Goal: Check status: Check status

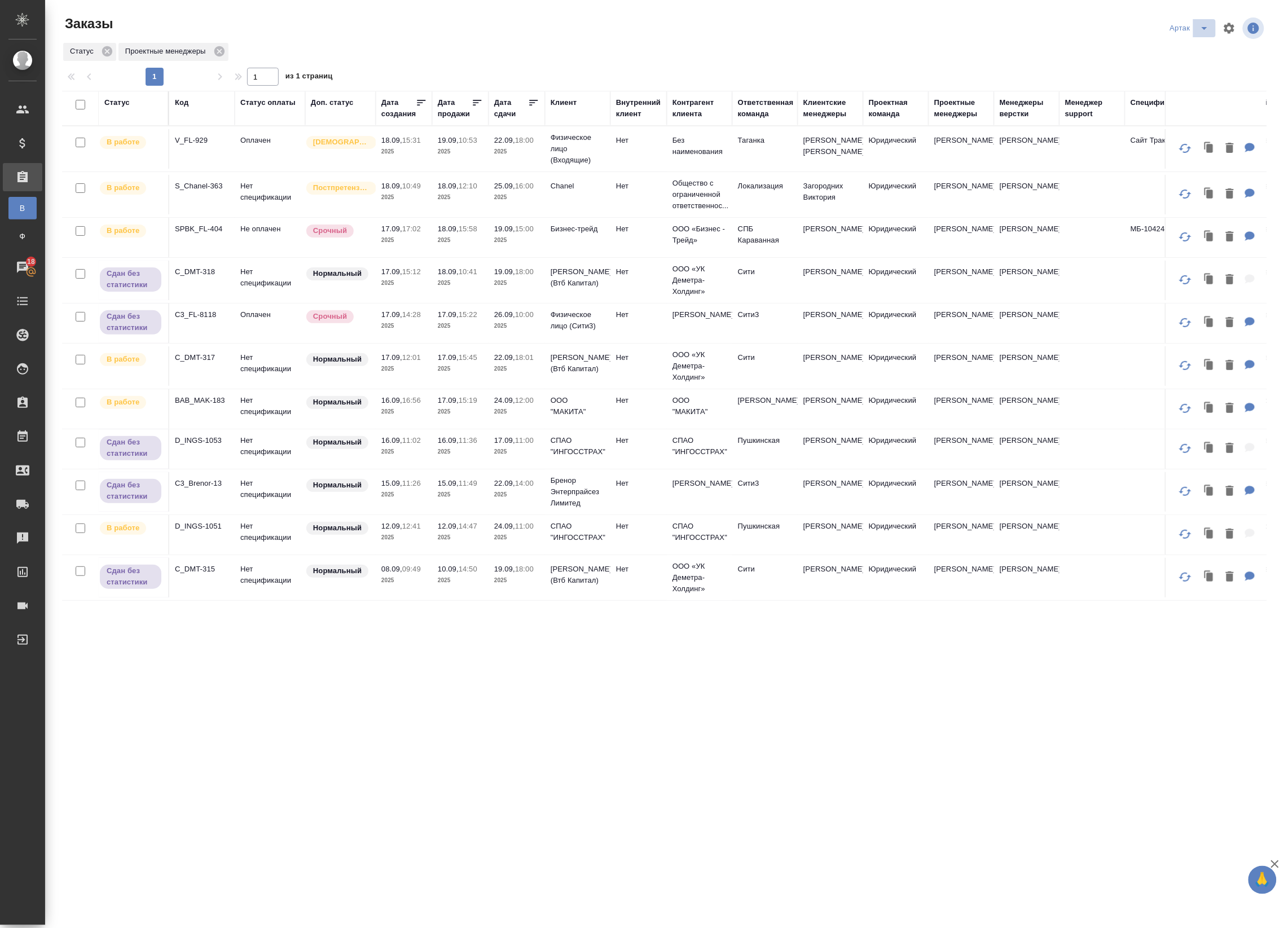
click at [1196, 27] on span "split button" at bounding box center [1204, 27] width 17 height 13
click at [1186, 51] on li "leagal" at bounding box center [1191, 51] width 48 height 18
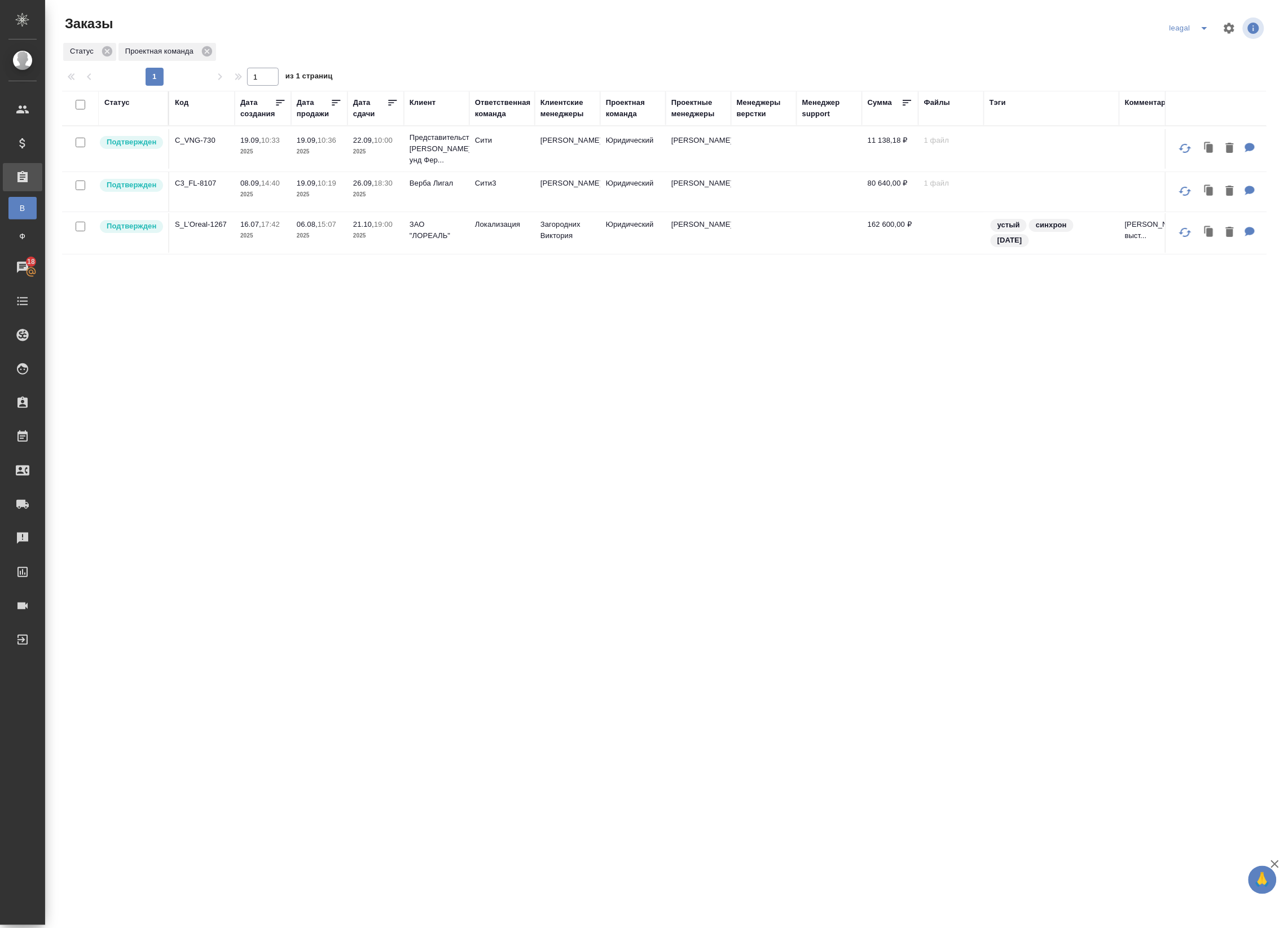
click at [1194, 30] on button "split button" at bounding box center [1205, 28] width 23 height 18
click at [1182, 49] on li "Артак" at bounding box center [1191, 51] width 49 height 18
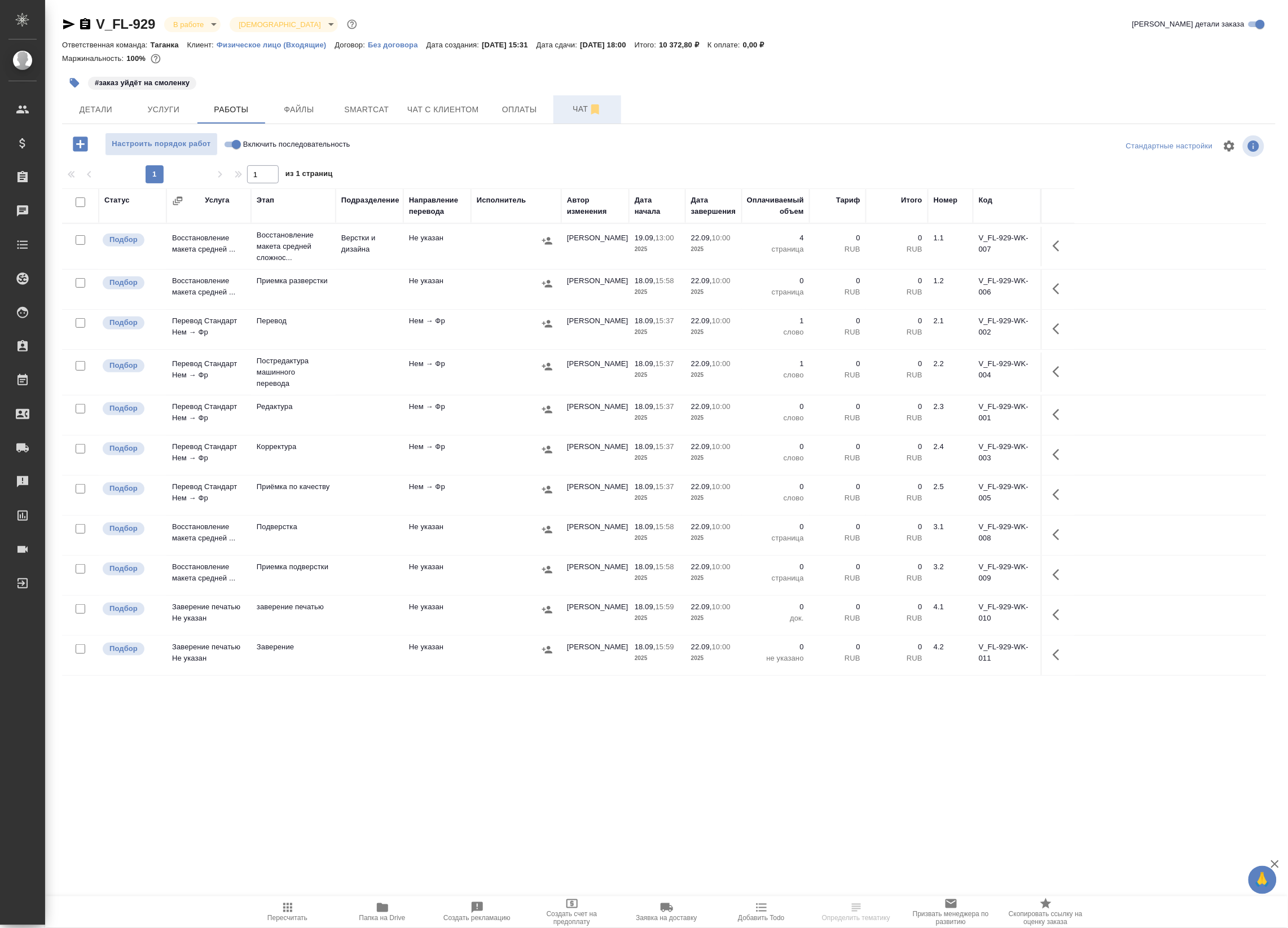
click at [595, 109] on icon "button" at bounding box center [595, 110] width 8 height 11
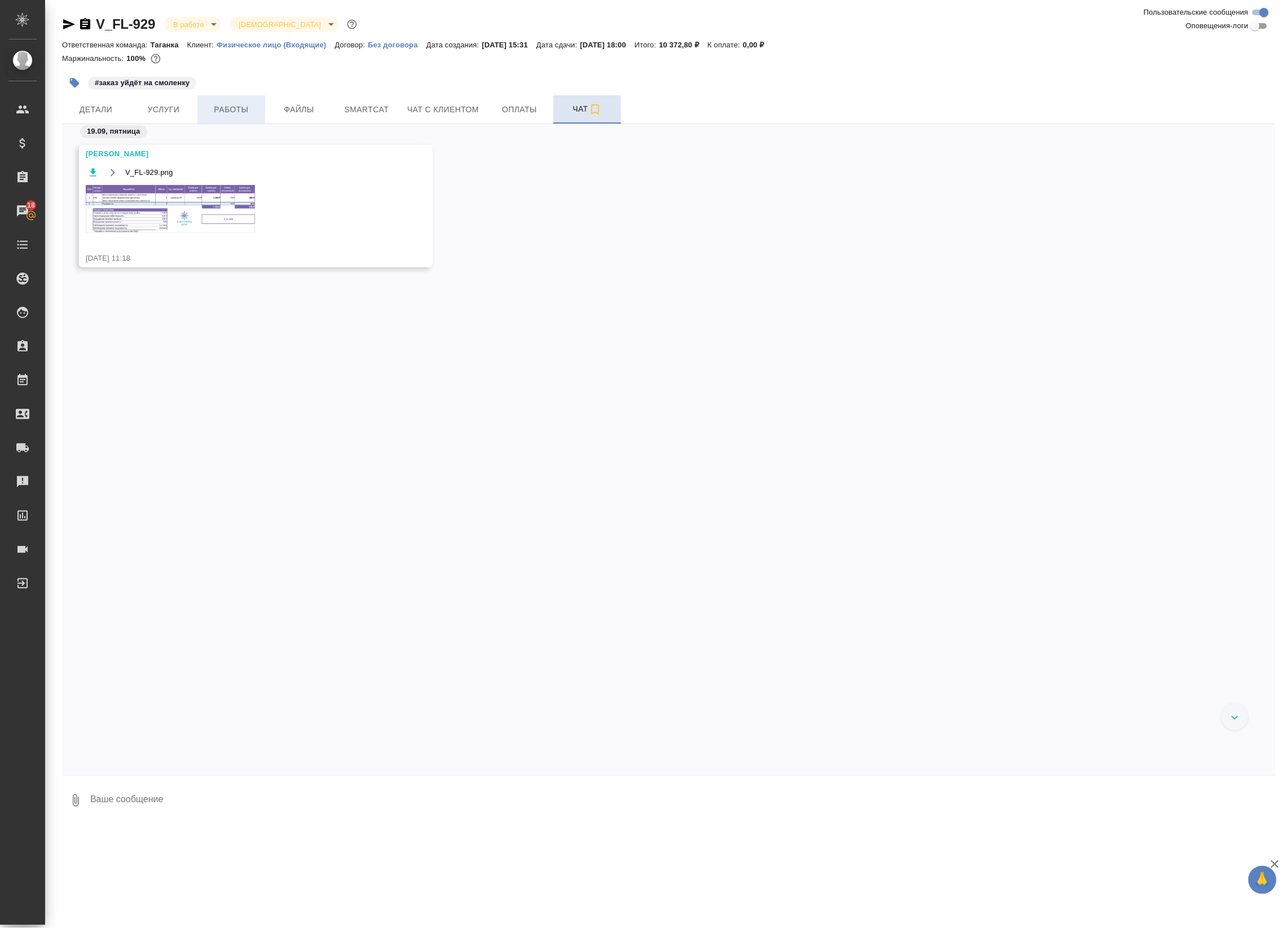
click at [252, 106] on span "Работы" at bounding box center [231, 110] width 54 height 14
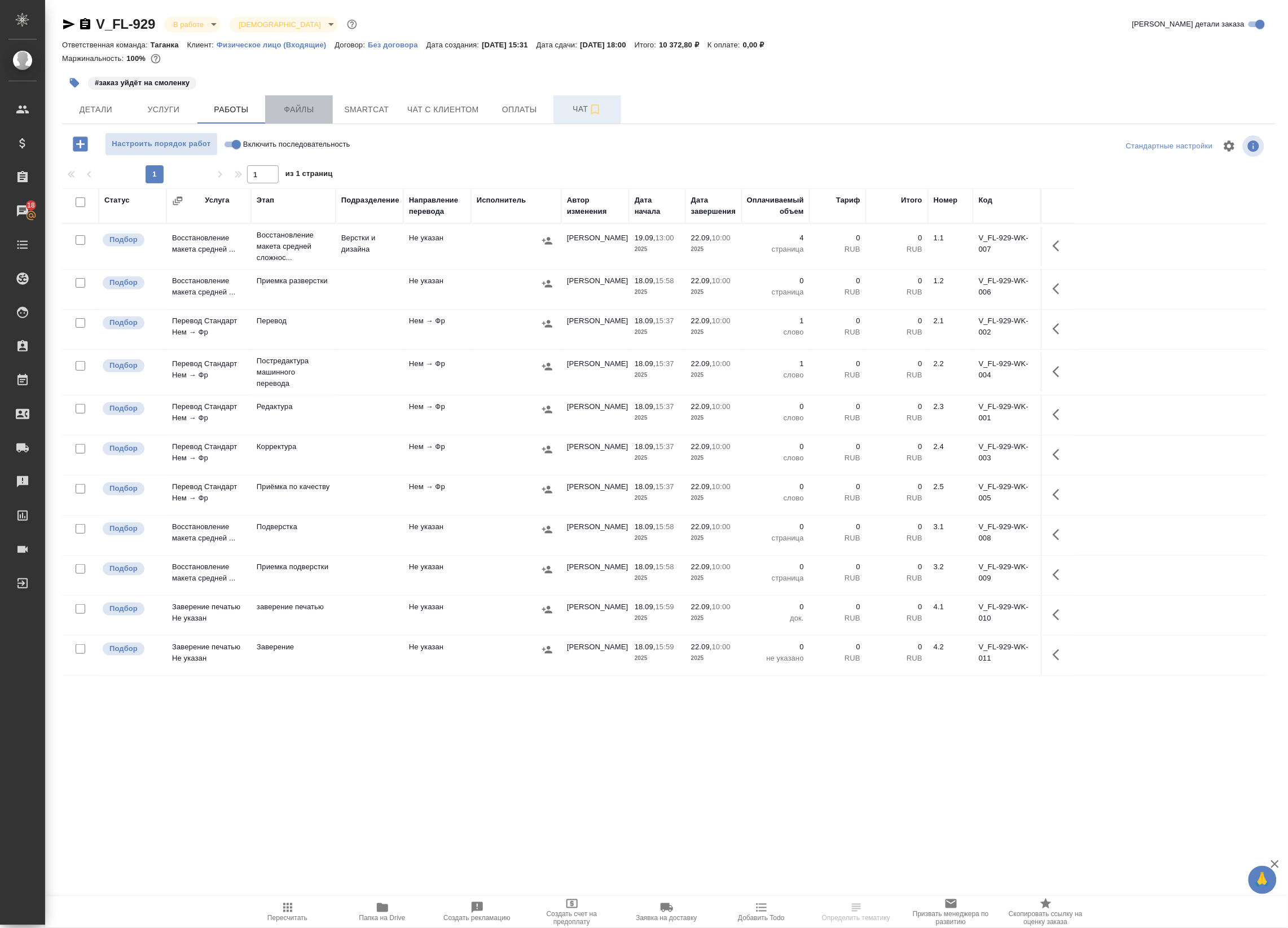
click at [293, 108] on span "Файлы" at bounding box center [300, 110] width 54 height 14
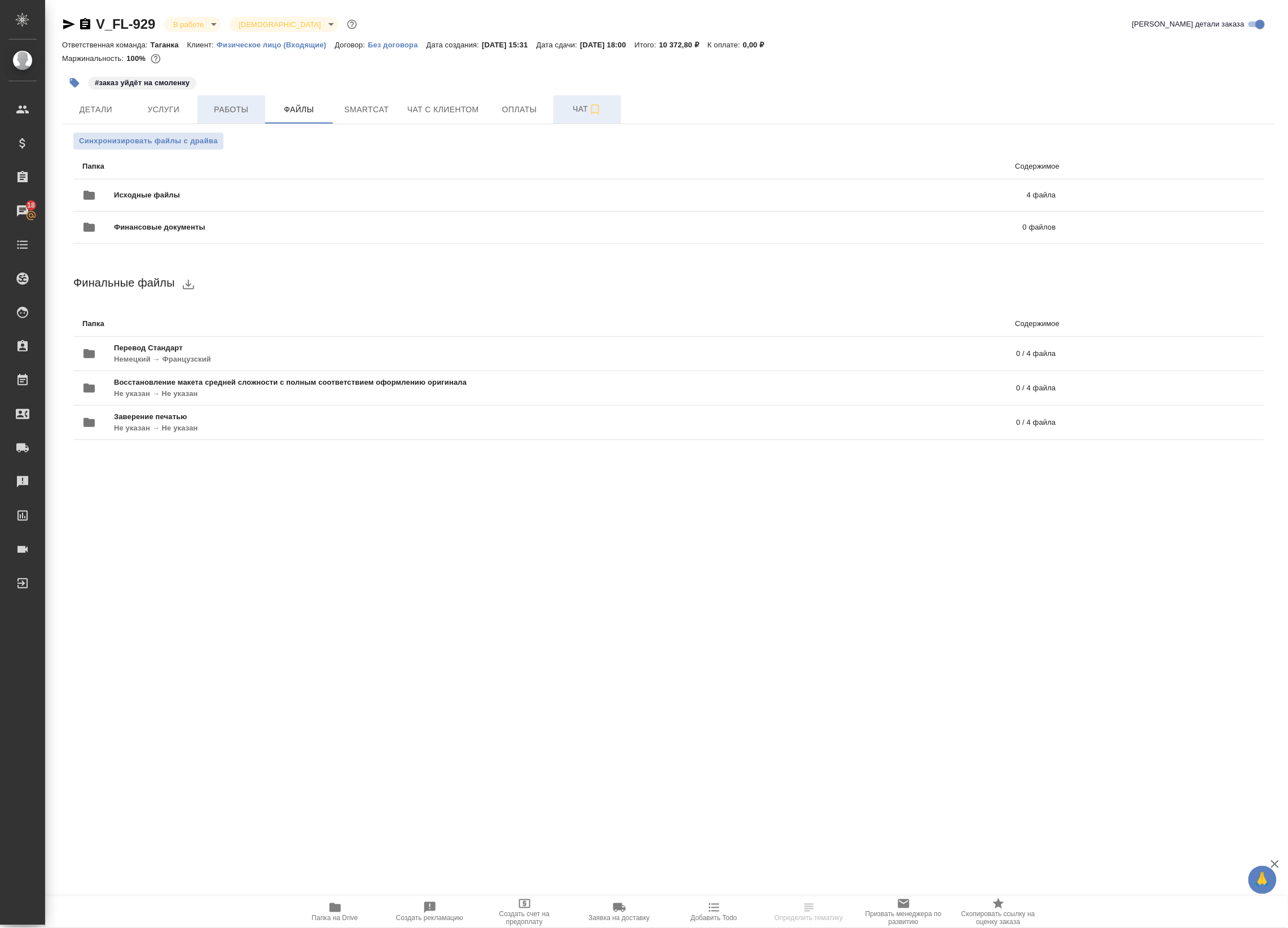
click at [229, 108] on span "Работы" at bounding box center [231, 110] width 54 height 14
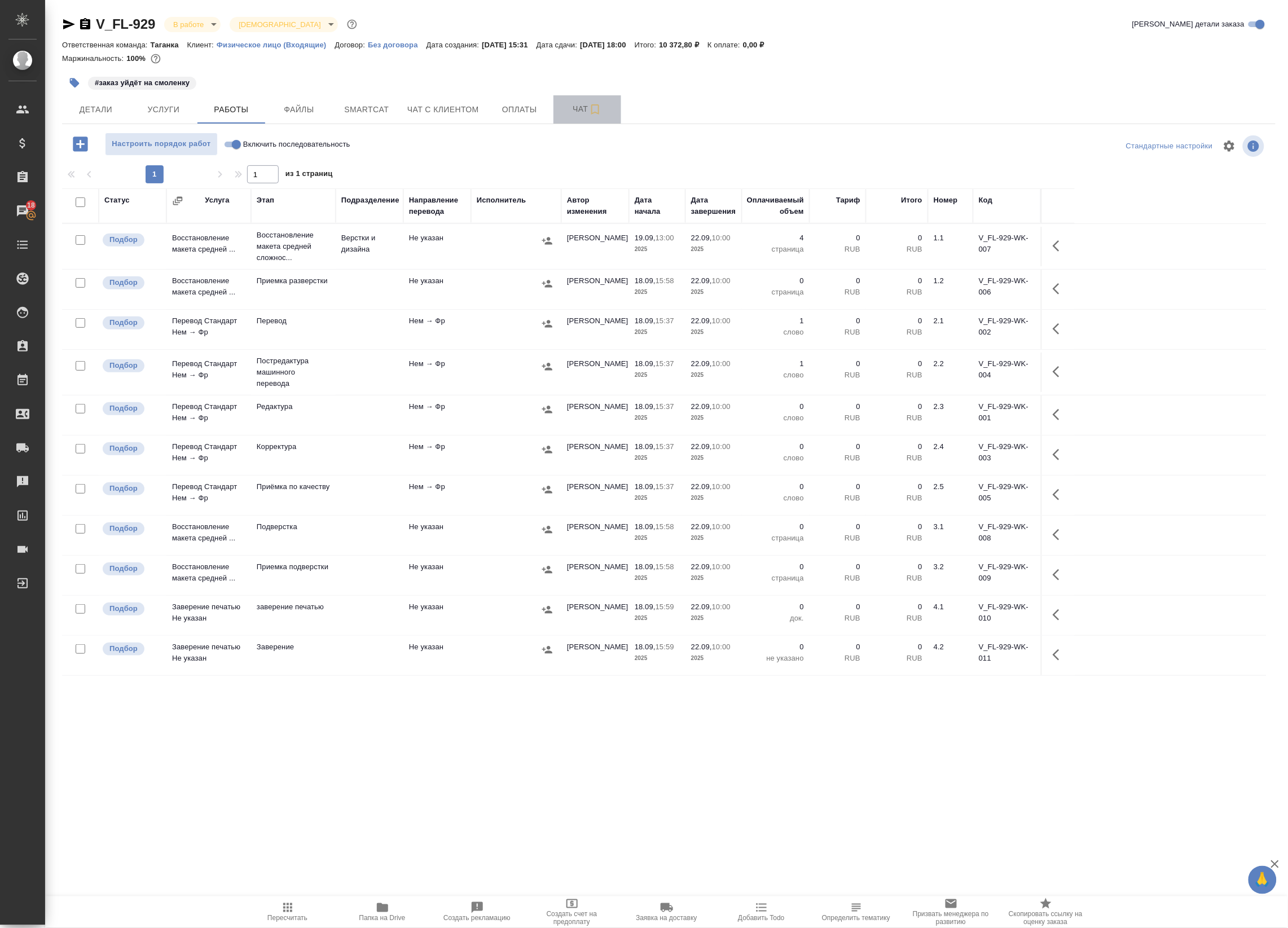
click at [575, 112] on span "Чат" at bounding box center [588, 109] width 54 height 14
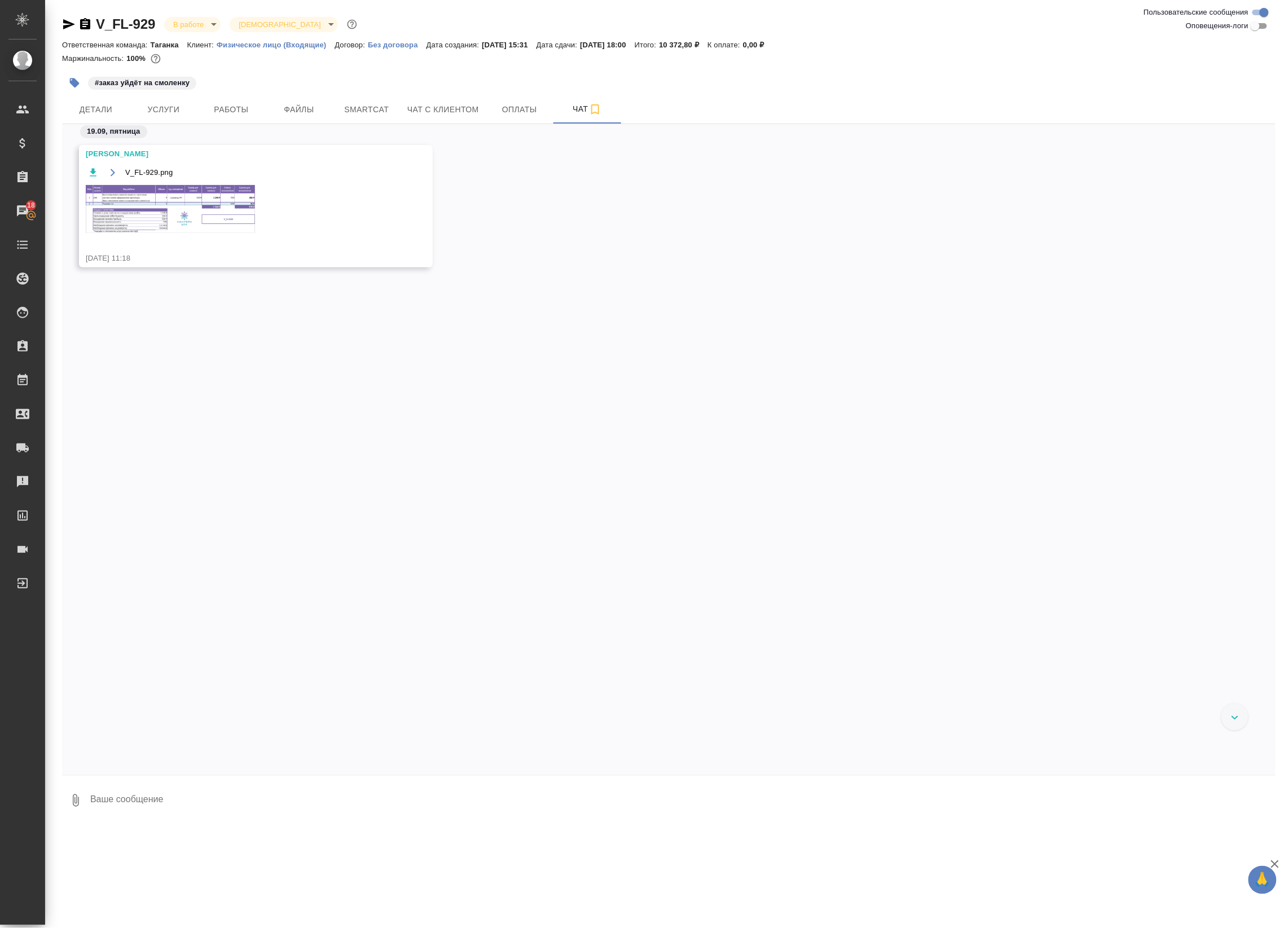
click at [168, 185] on img at bounding box center [170, 209] width 170 height 48
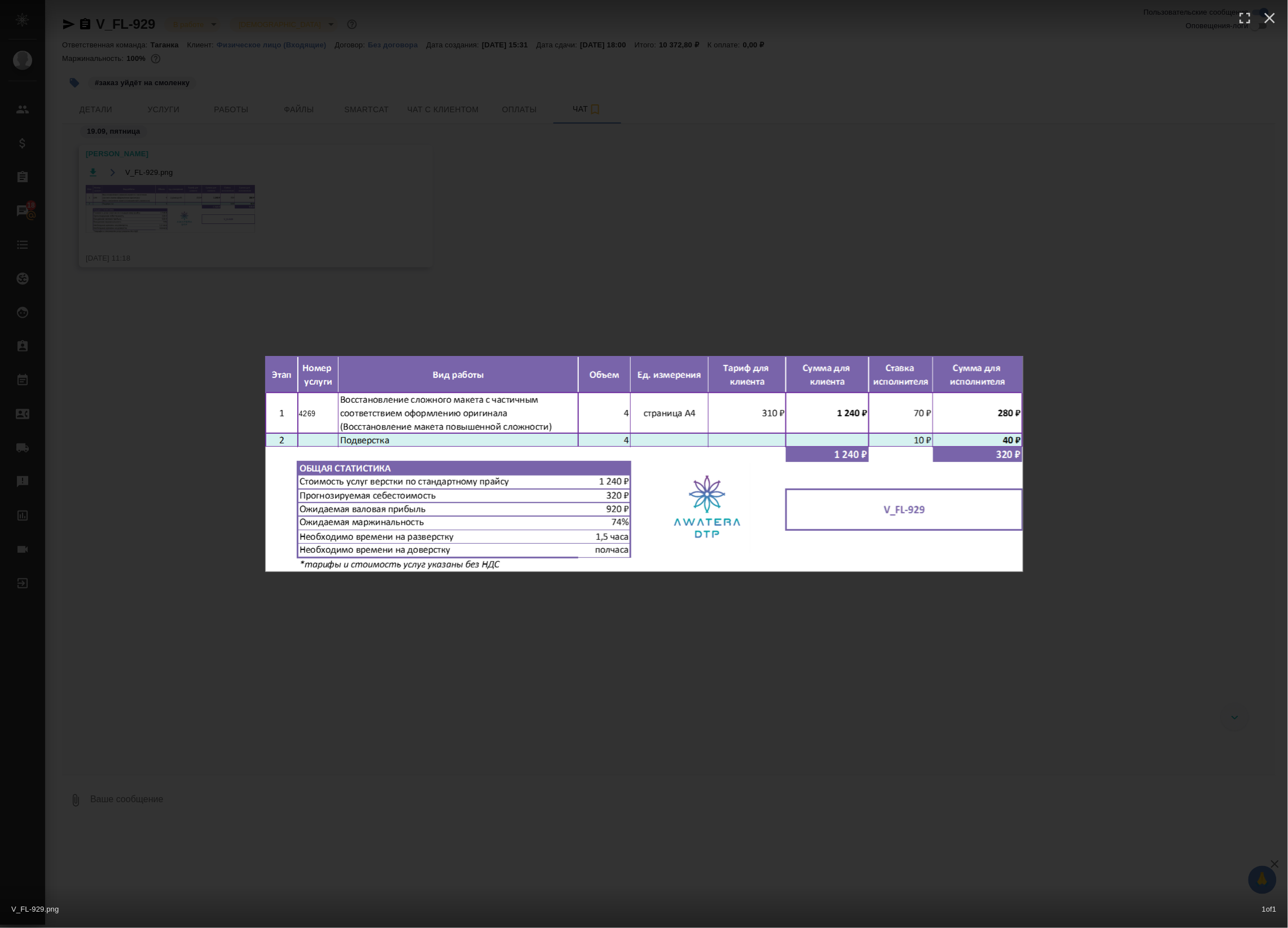
click at [354, 220] on div "V_FL-929.png 1 of 1" at bounding box center [644, 464] width 1288 height 928
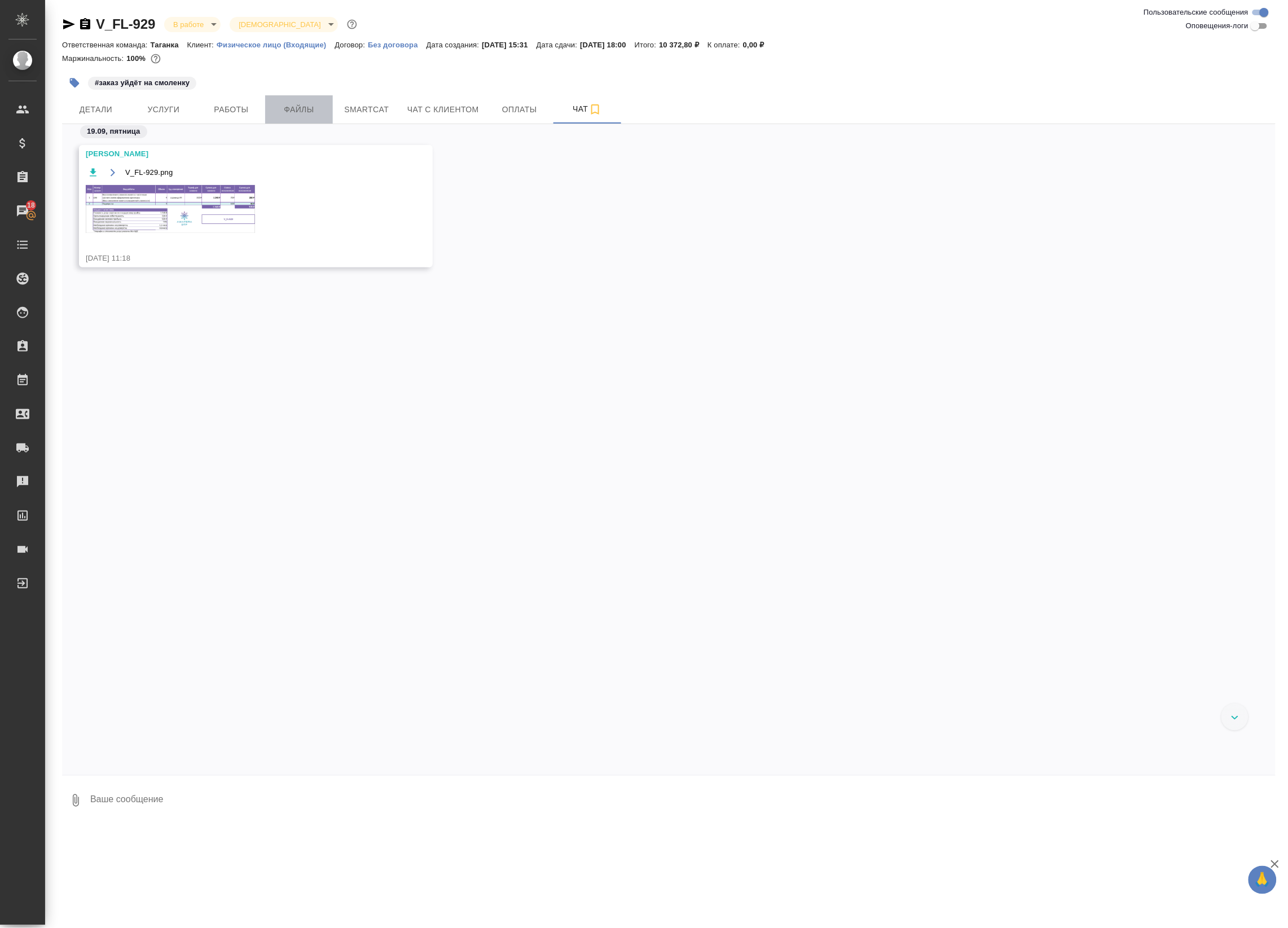
click at [297, 116] on span "Файлы" at bounding box center [300, 110] width 54 height 14
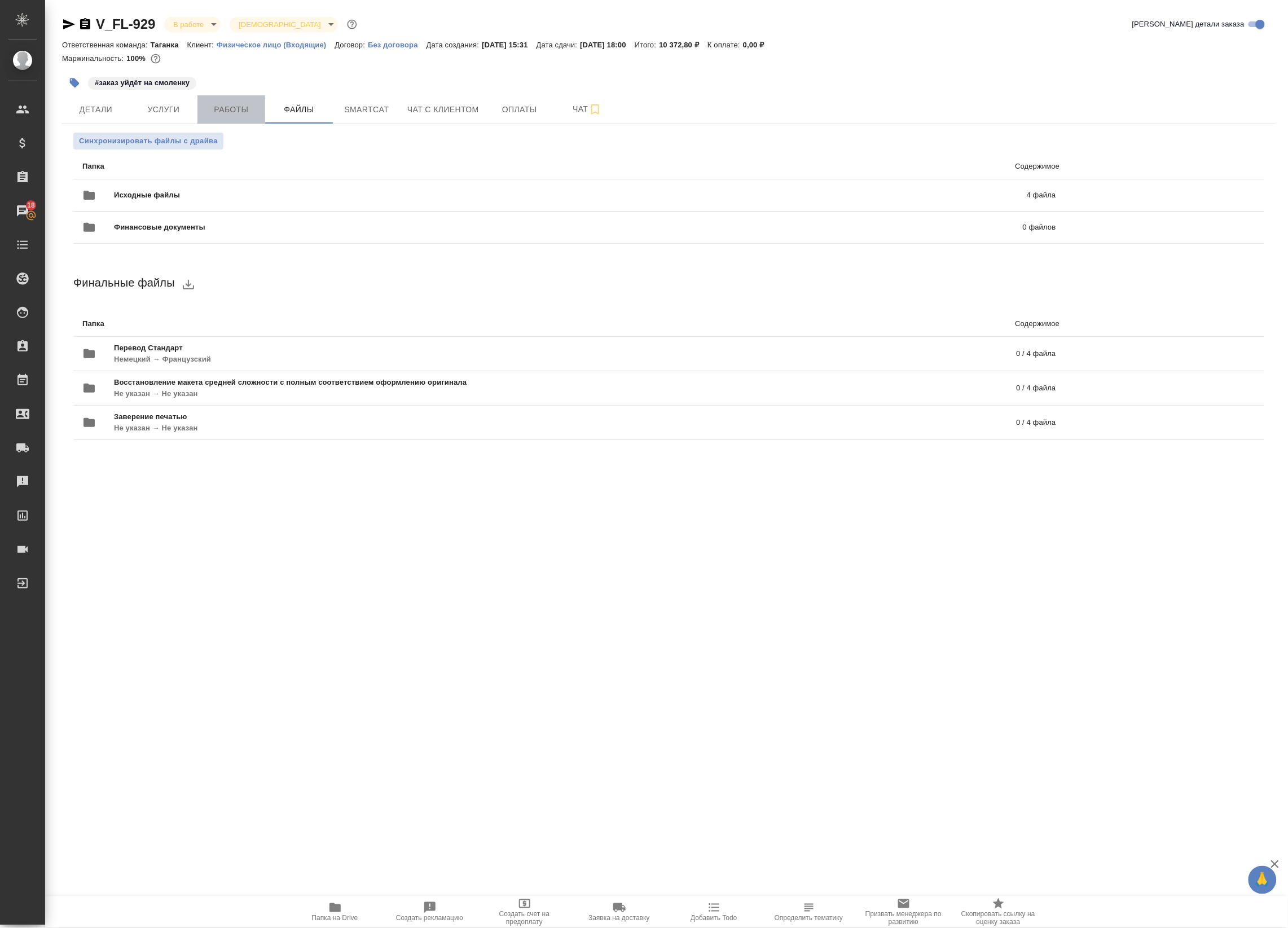
click at [247, 108] on span "Работы" at bounding box center [231, 110] width 54 height 14
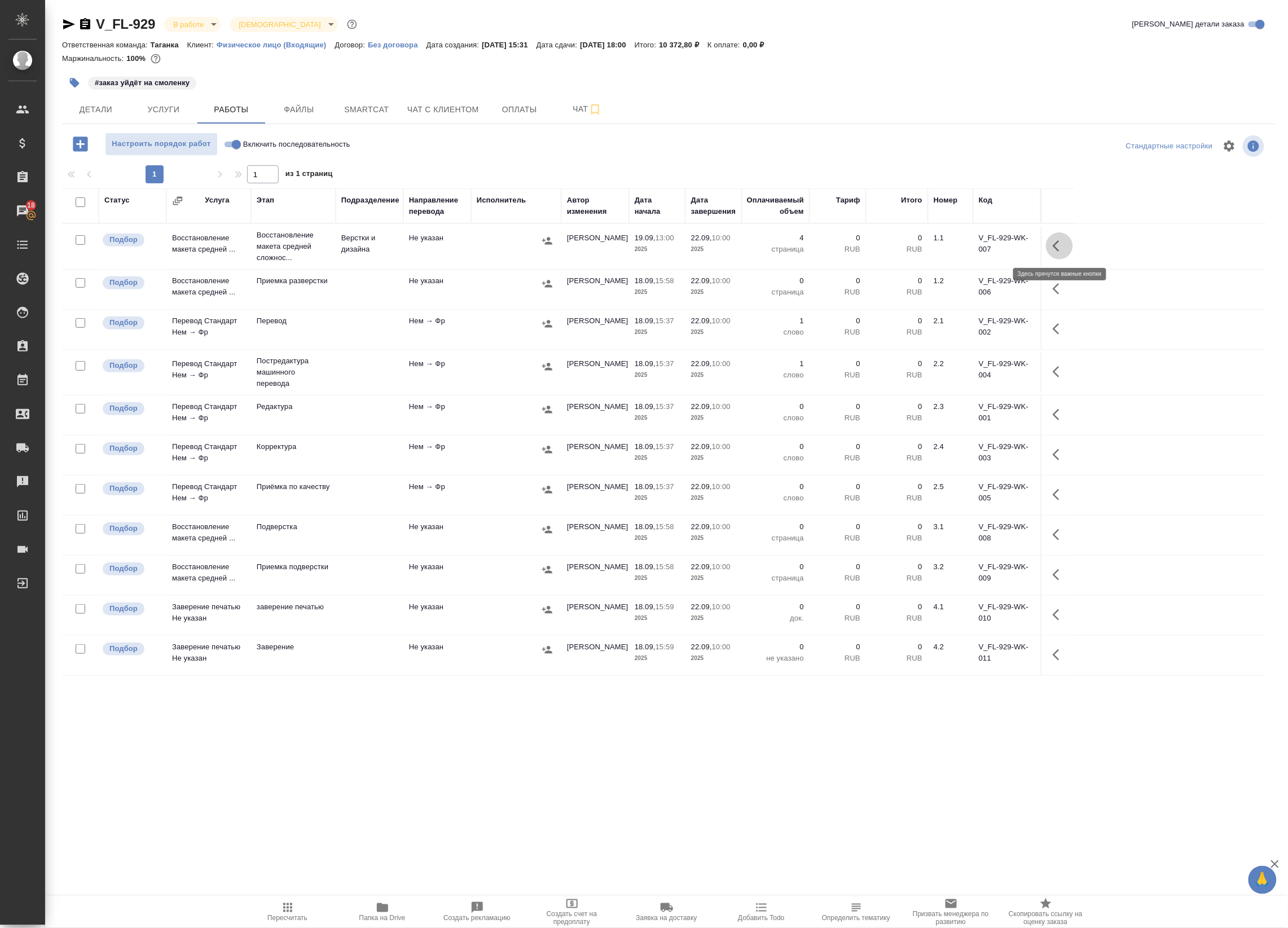
click at [1053, 240] on icon "button" at bounding box center [1059, 245] width 13 height 13
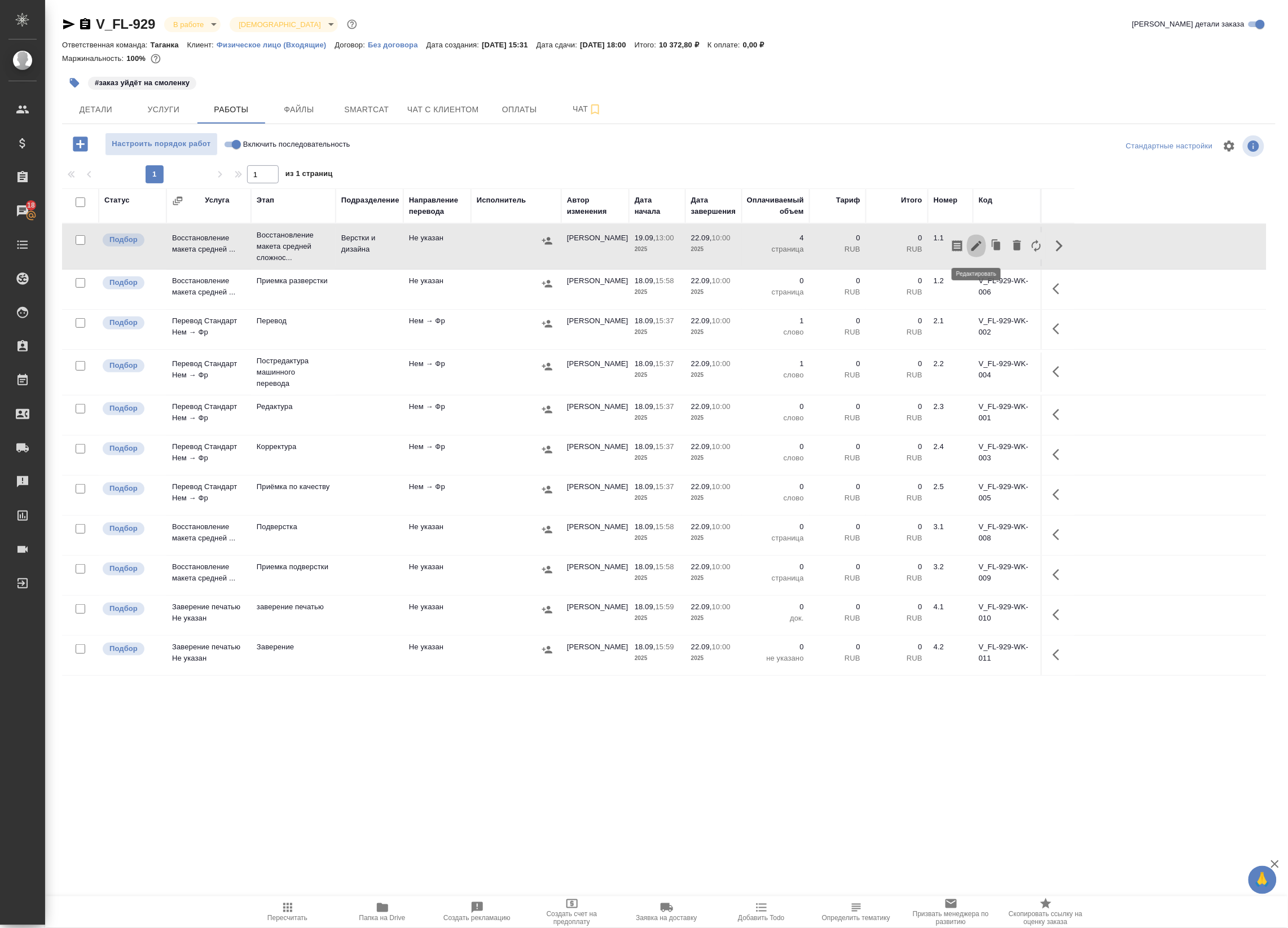
click at [981, 247] on icon "button" at bounding box center [976, 245] width 13 height 13
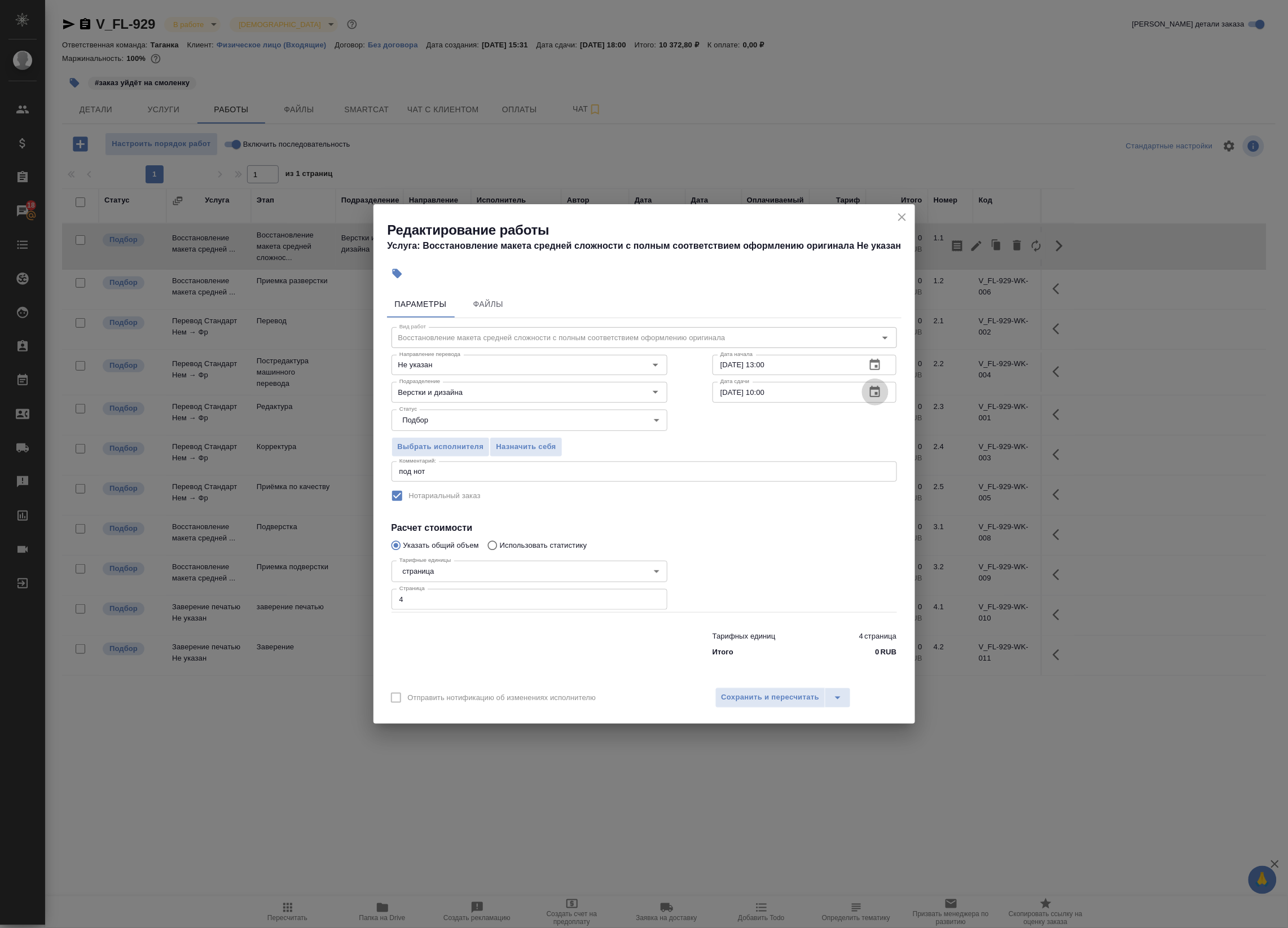
click at [866, 398] on button "button" at bounding box center [875, 392] width 27 height 27
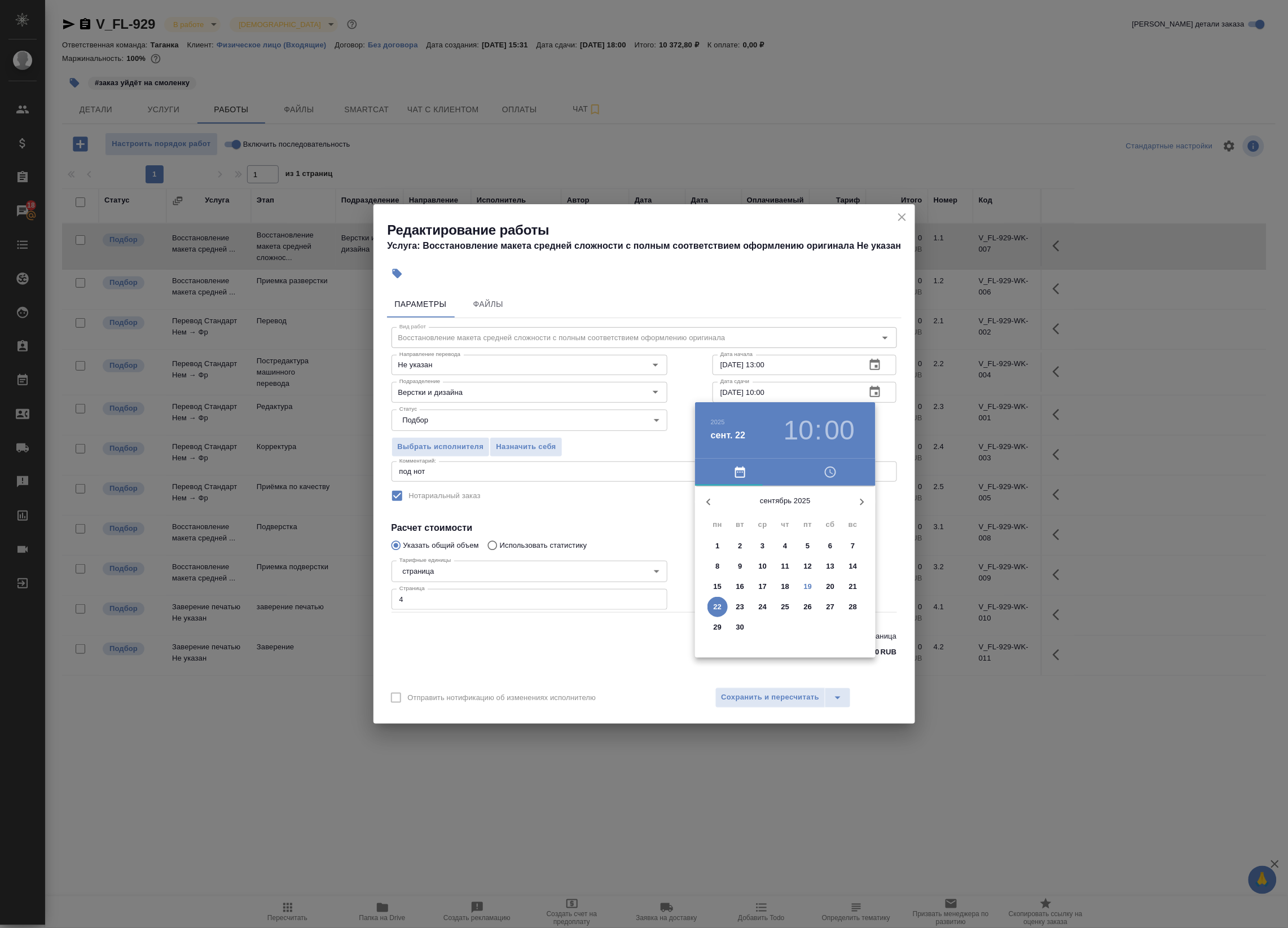
click at [804, 591] on p "19" at bounding box center [808, 586] width 9 height 11
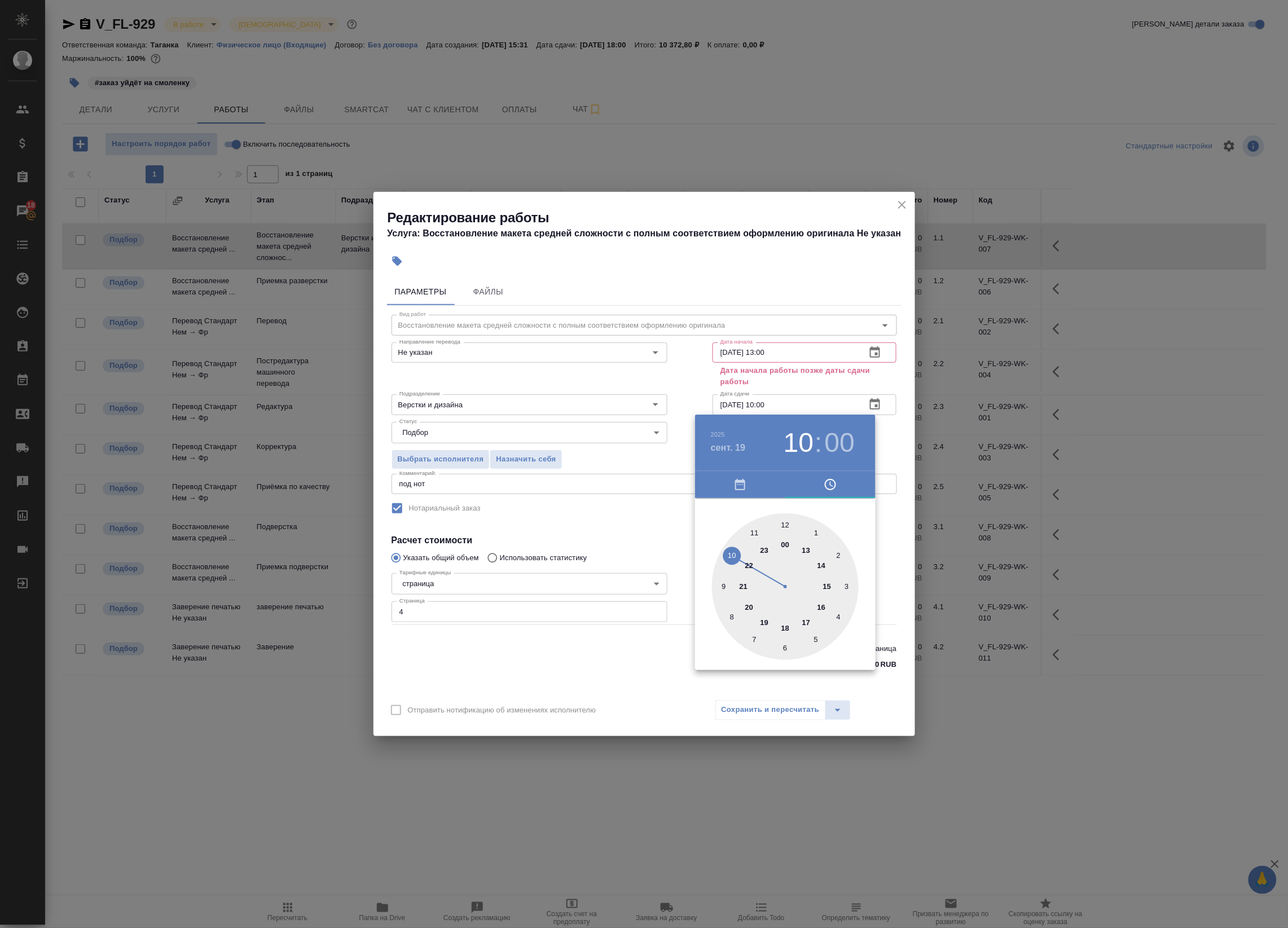
click at [828, 587] on div at bounding box center [785, 586] width 147 height 147
type input "19.09.2025 15:00"
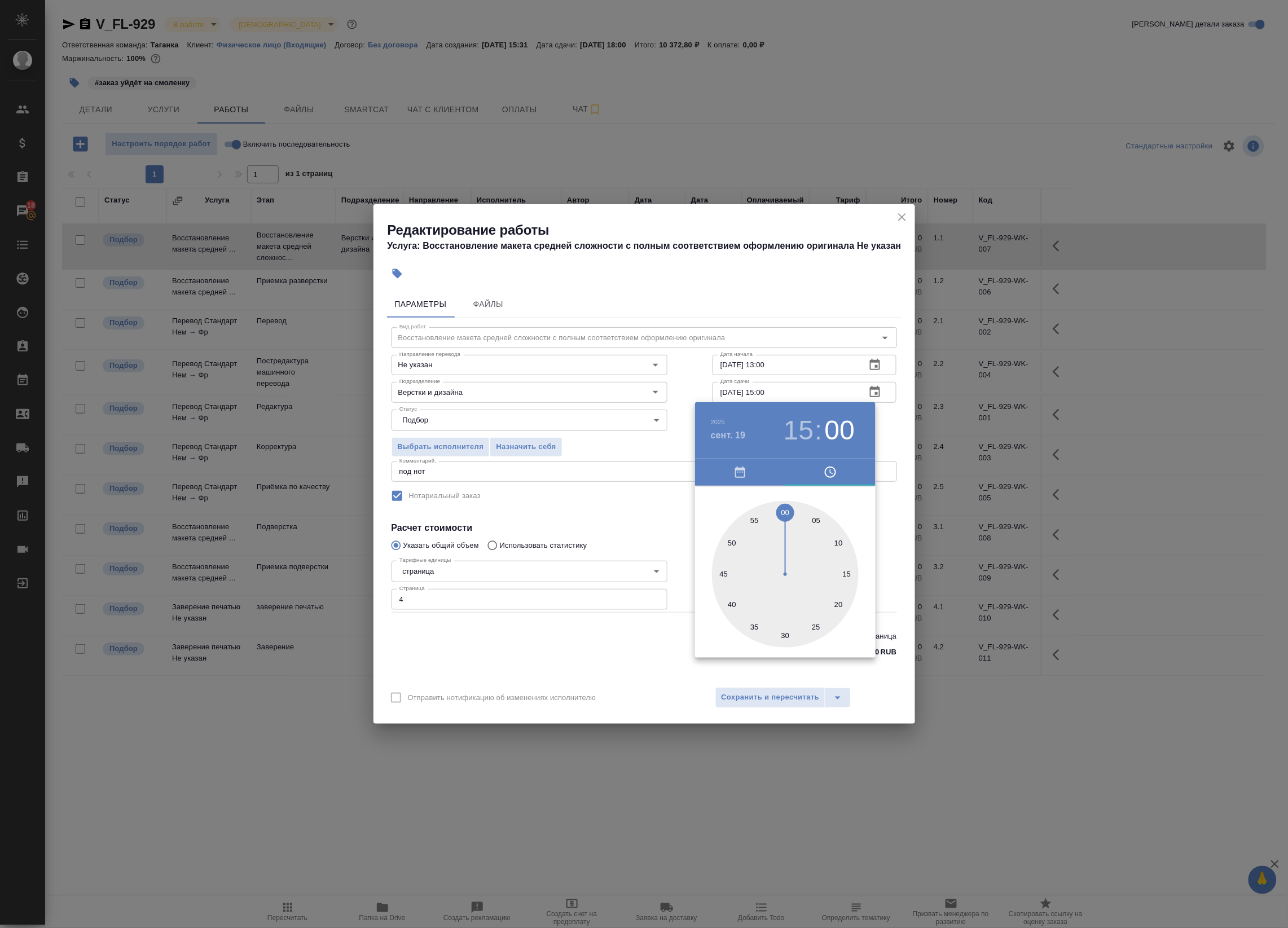
click at [782, 508] on div at bounding box center [785, 574] width 147 height 147
click at [884, 429] on div at bounding box center [644, 464] width 1288 height 928
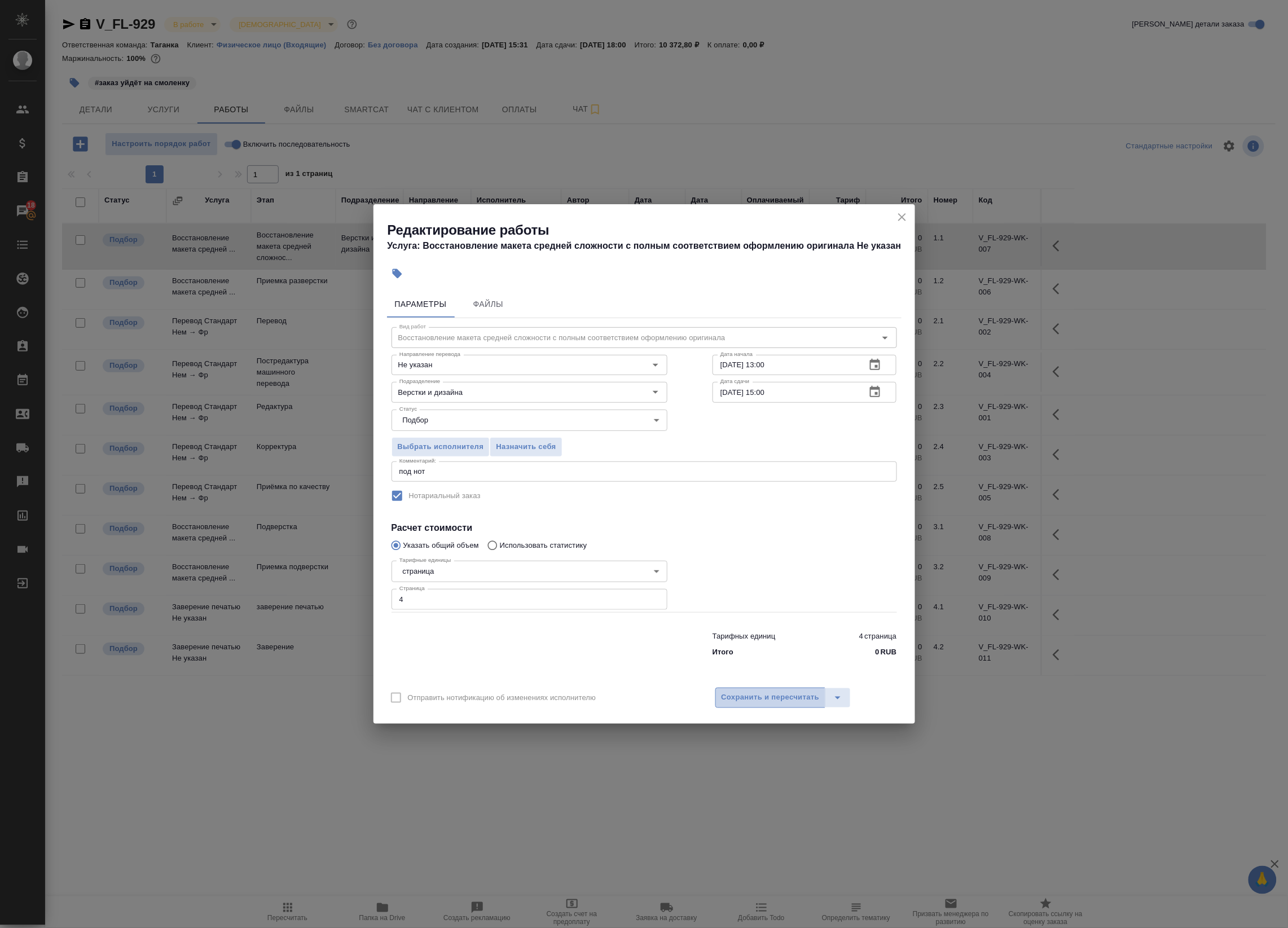
click at [771, 697] on span "Сохранить и пересчитать" at bounding box center [771, 698] width 98 height 13
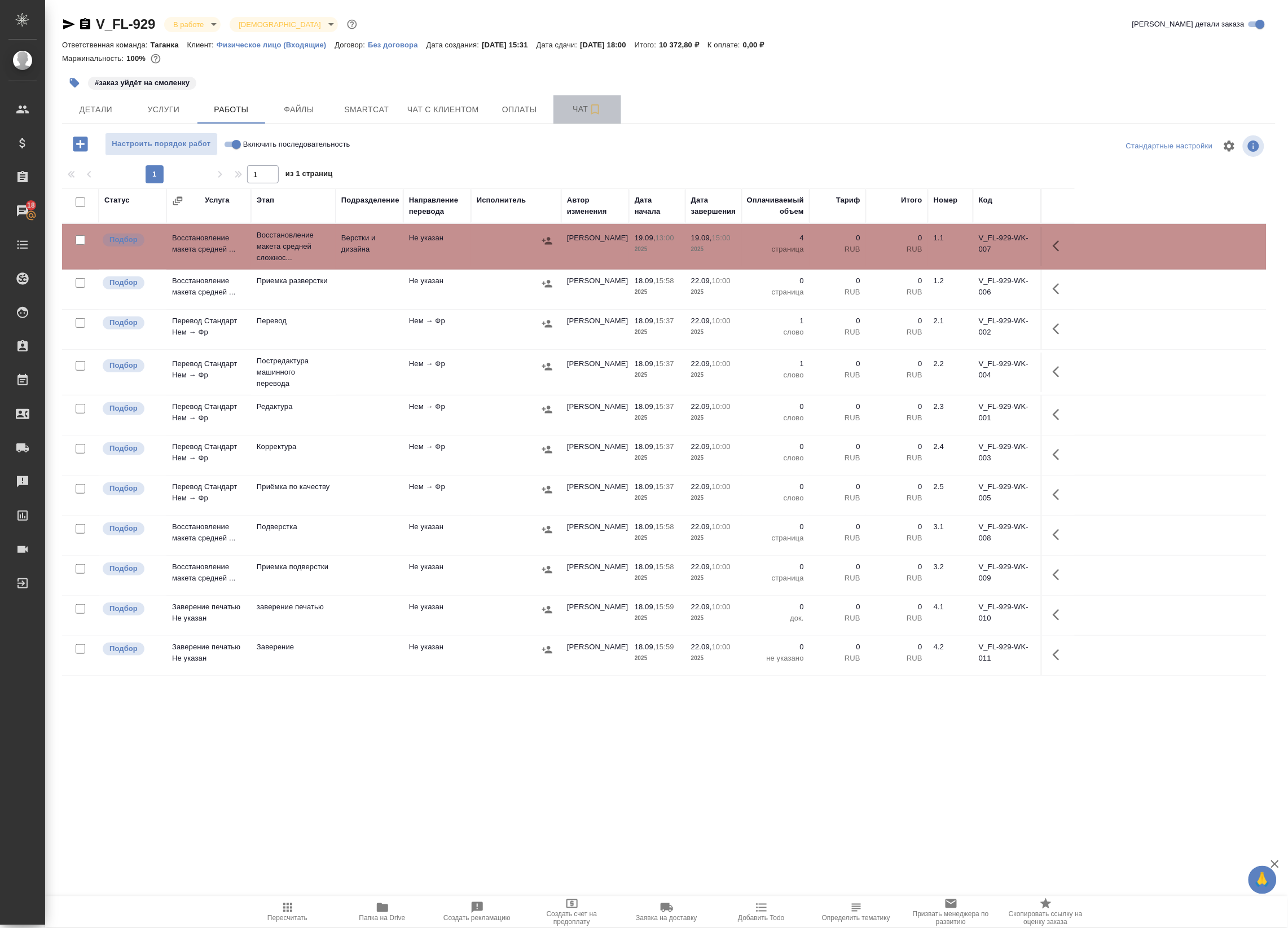
click at [557, 117] on button "Чат" at bounding box center [587, 110] width 68 height 28
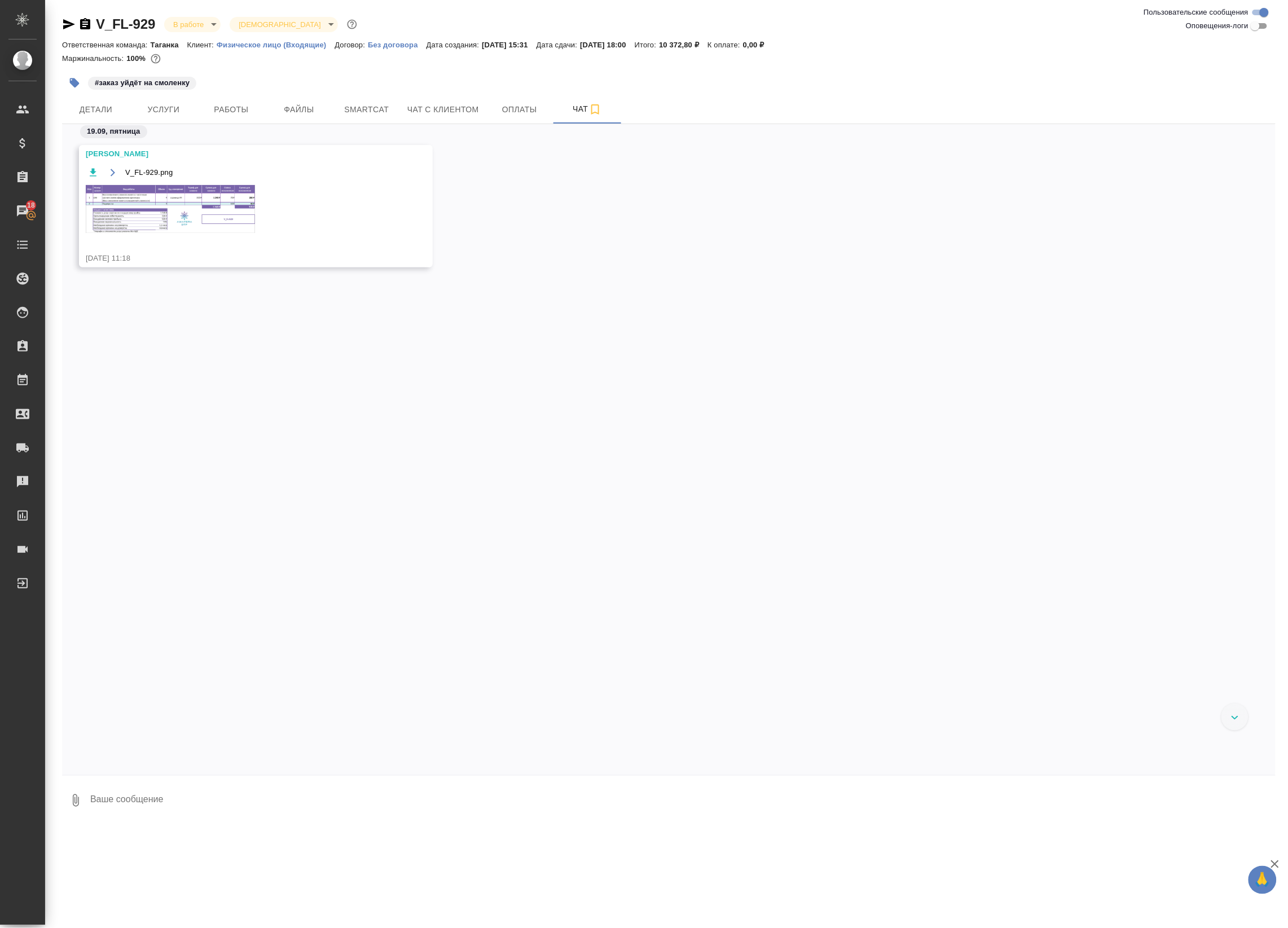
click at [179, 223] on img at bounding box center [170, 209] width 170 height 48
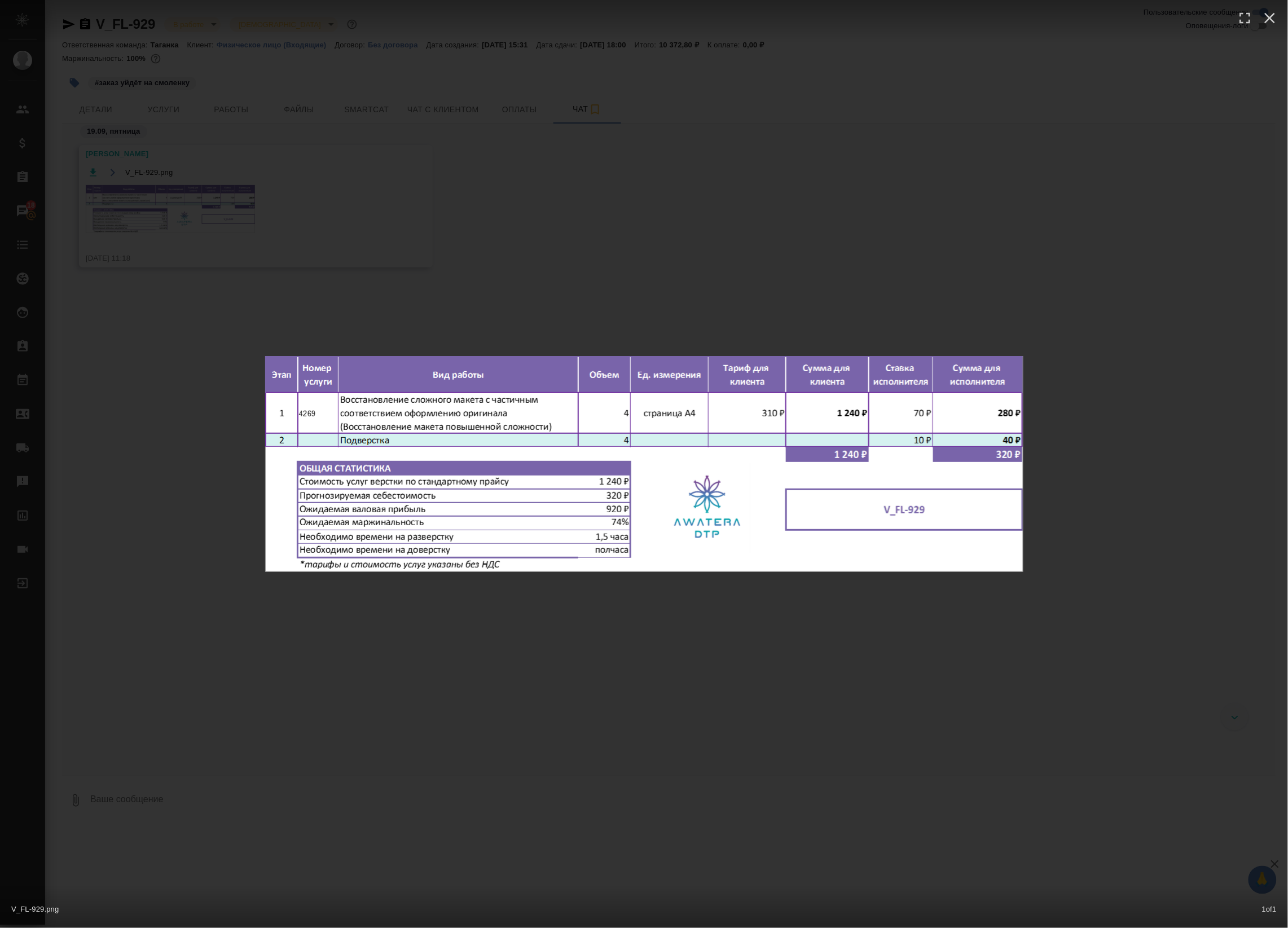
click at [223, 225] on div "V_FL-929.png 1 of 1" at bounding box center [644, 464] width 1288 height 928
